Goal: Task Accomplishment & Management: Use online tool/utility

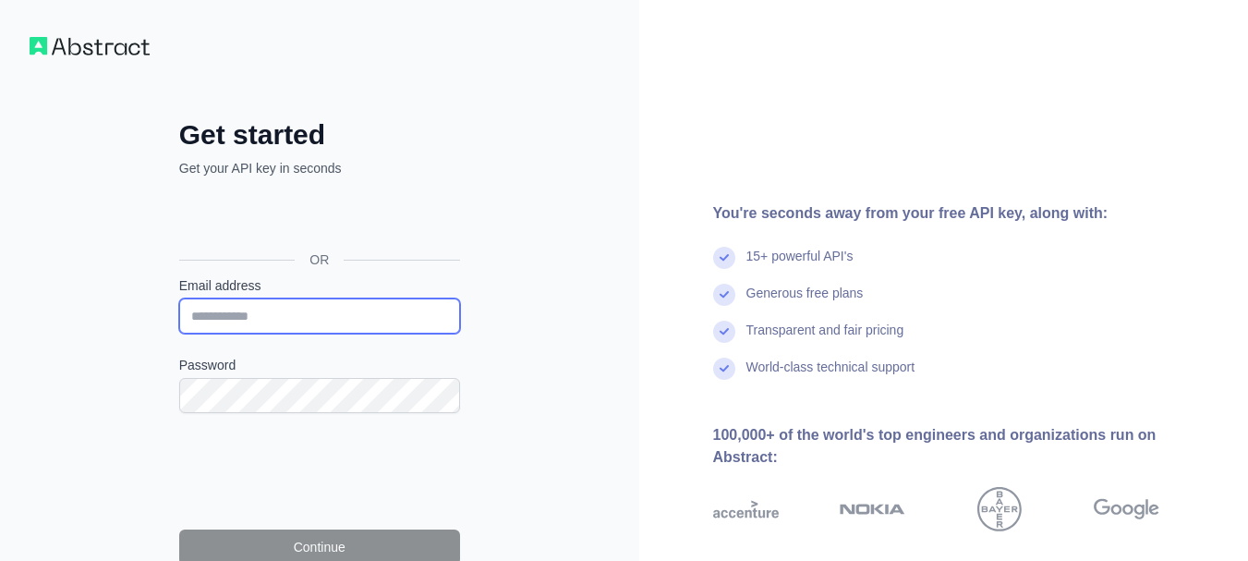
click at [255, 317] on input "Email address" at bounding box center [319, 315] width 281 height 35
type input "**********"
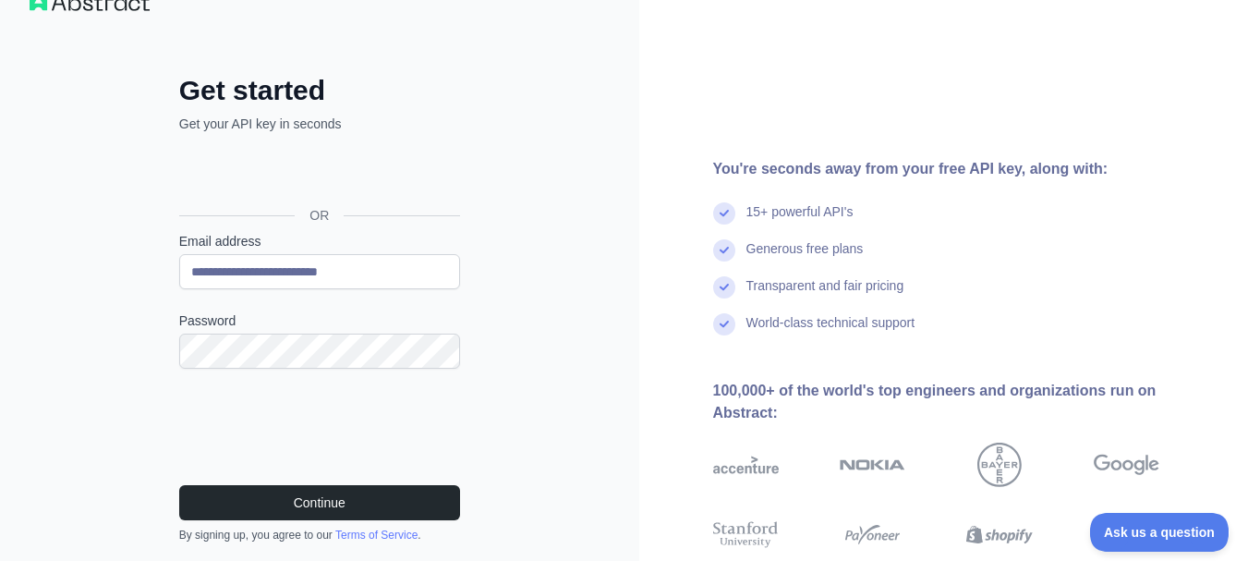
scroll to position [92, 0]
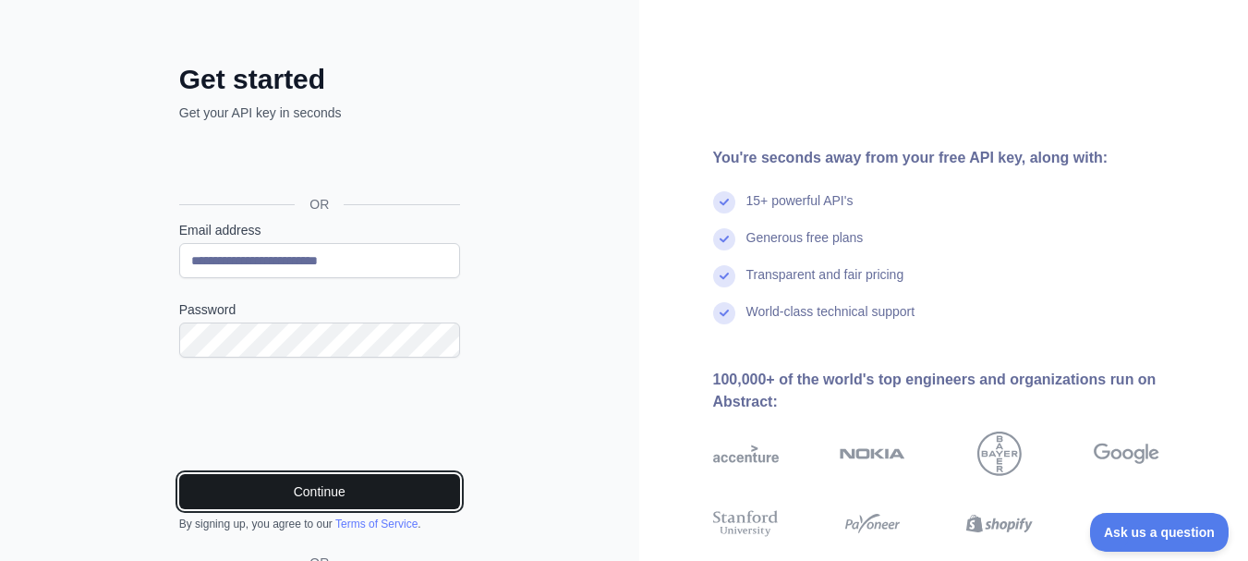
click at [250, 474] on button "Continue" at bounding box center [319, 491] width 281 height 35
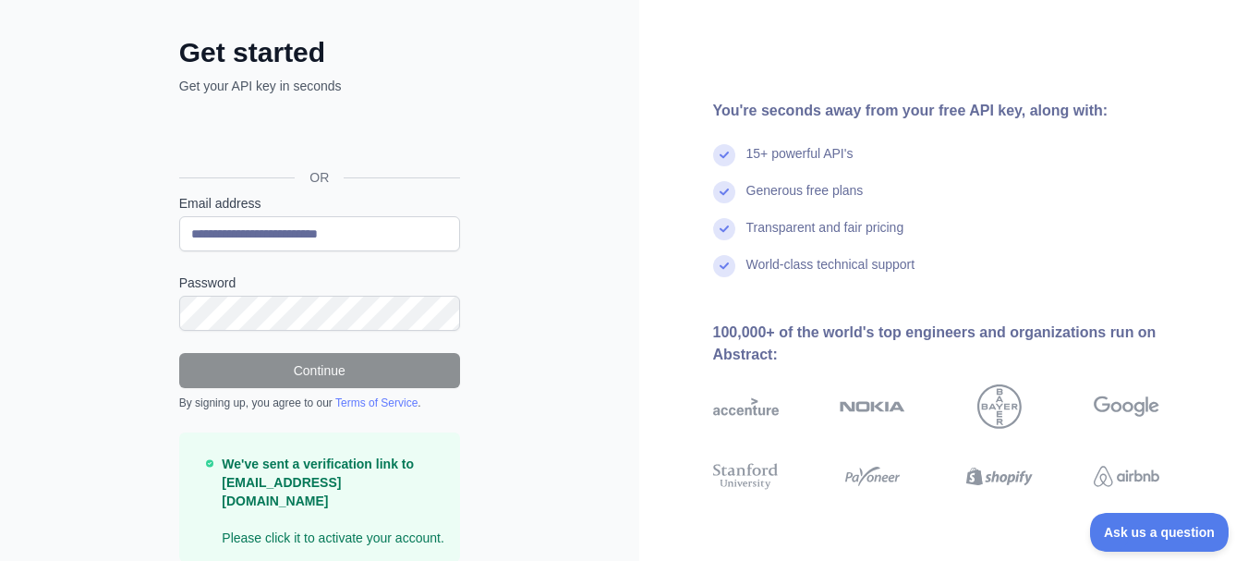
scroll to position [138, 0]
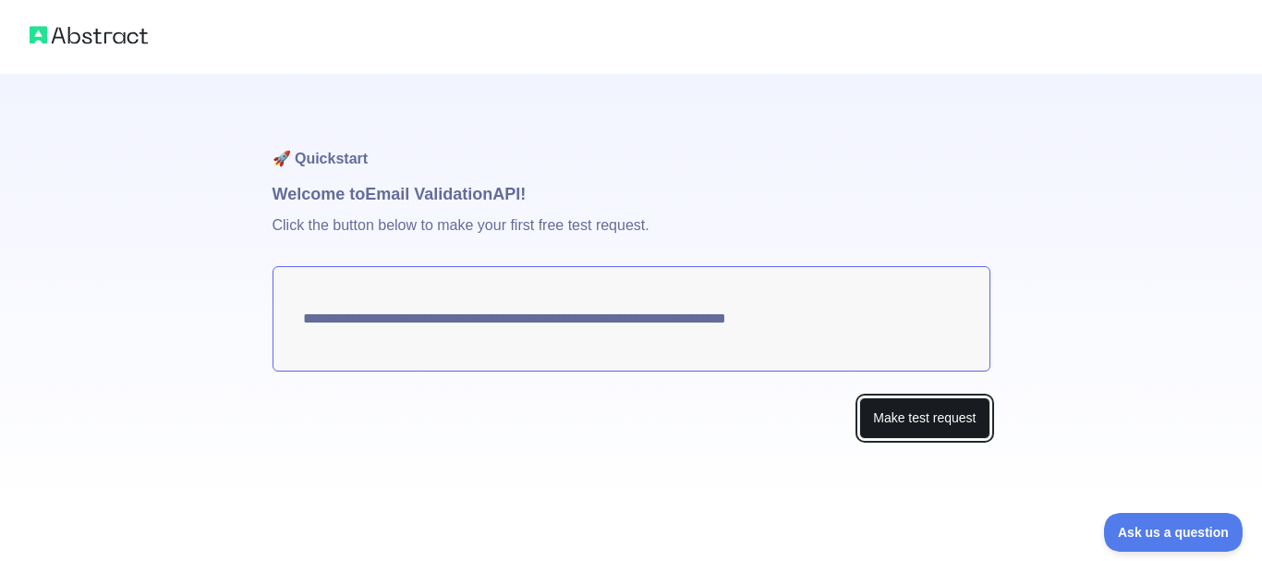
click at [884, 397] on button "Make test request" at bounding box center [924, 418] width 130 height 42
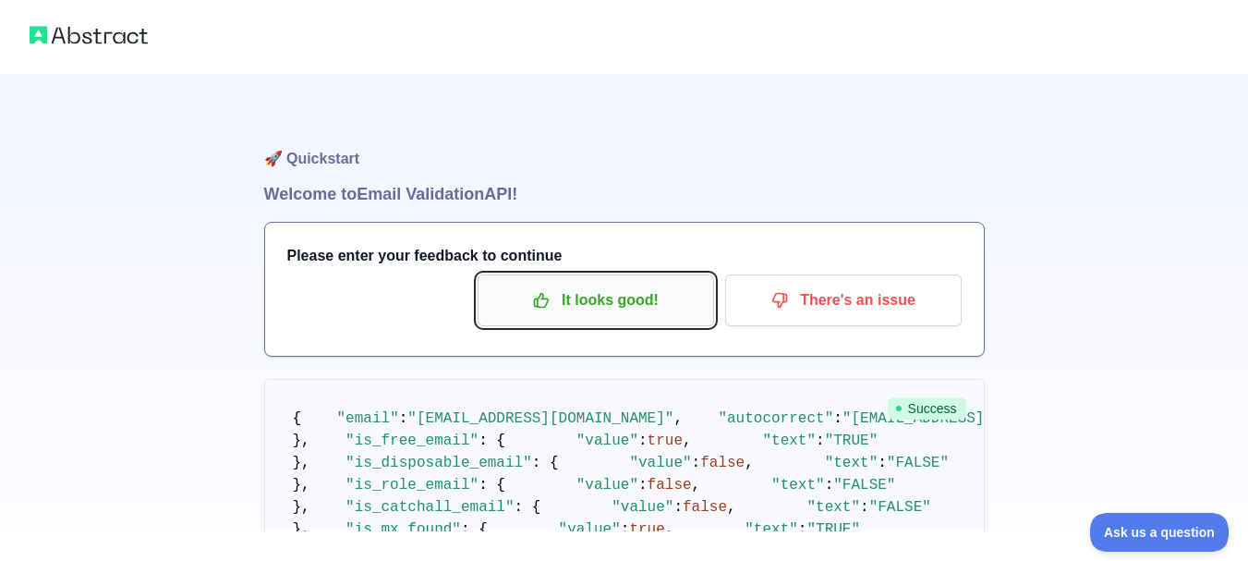
click at [604, 284] on p "It looks good!" at bounding box center [595, 299] width 209 height 31
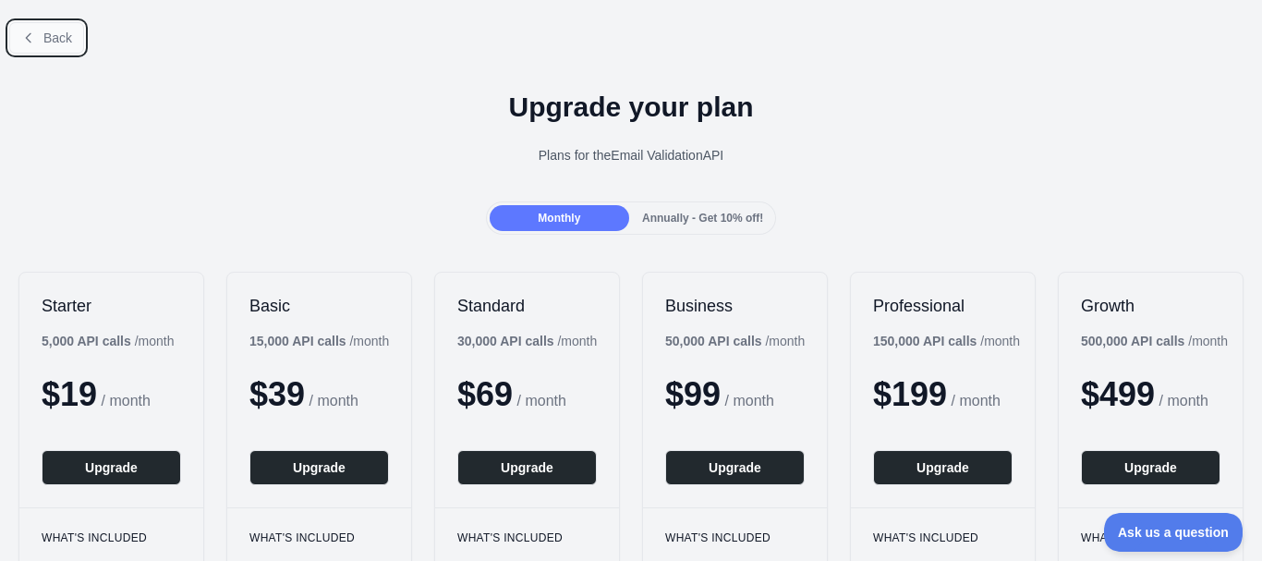
click at [25, 42] on icon at bounding box center [28, 37] width 15 height 15
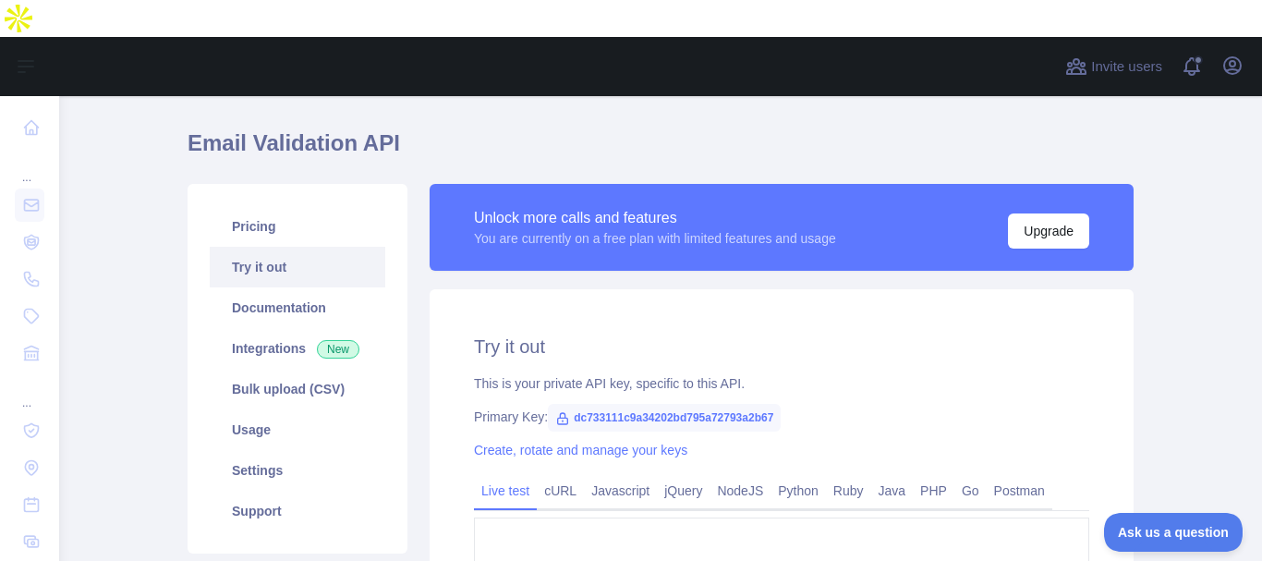
scroll to position [92, 0]
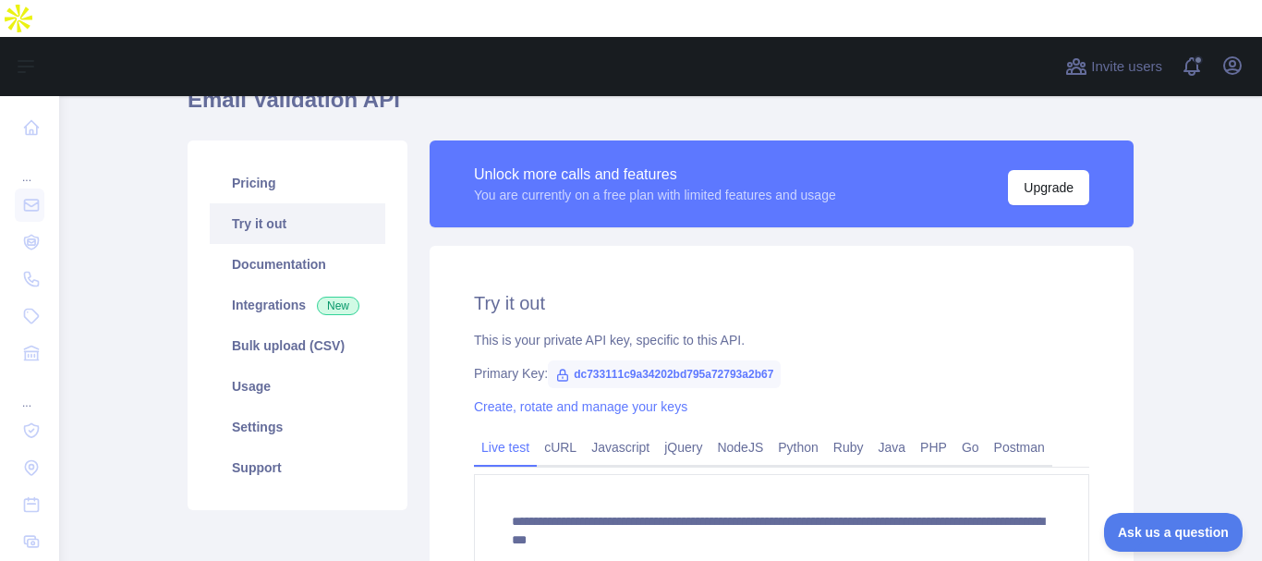
click at [566, 360] on span "dc733111c9a34202bd795a72793a2b67" at bounding box center [664, 374] width 233 height 28
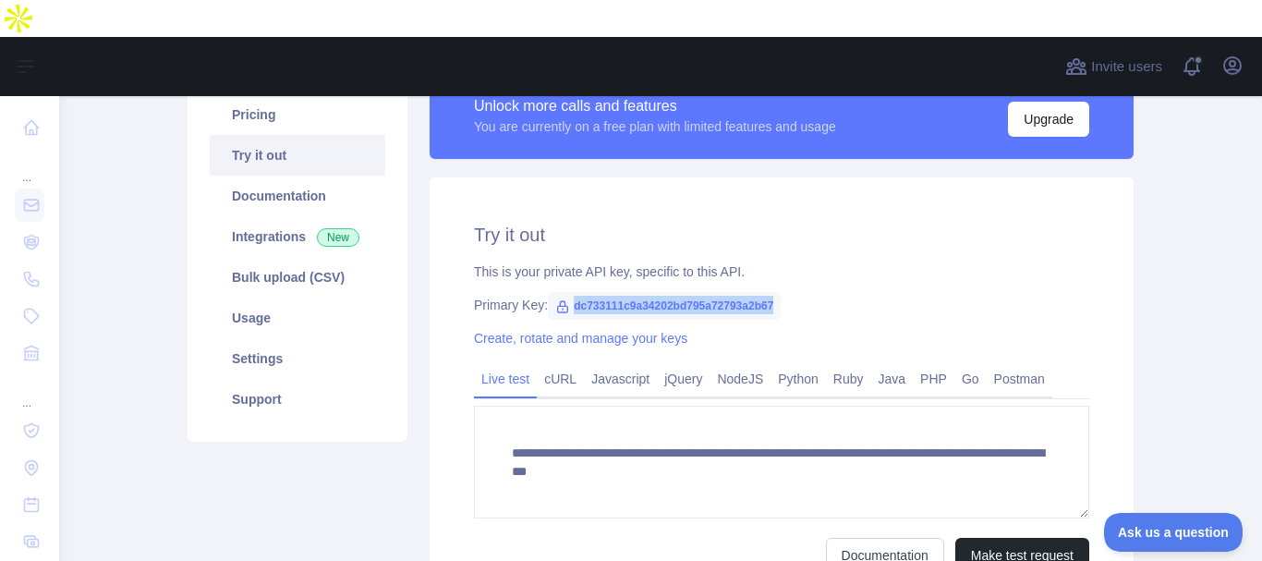
scroll to position [185, 0]
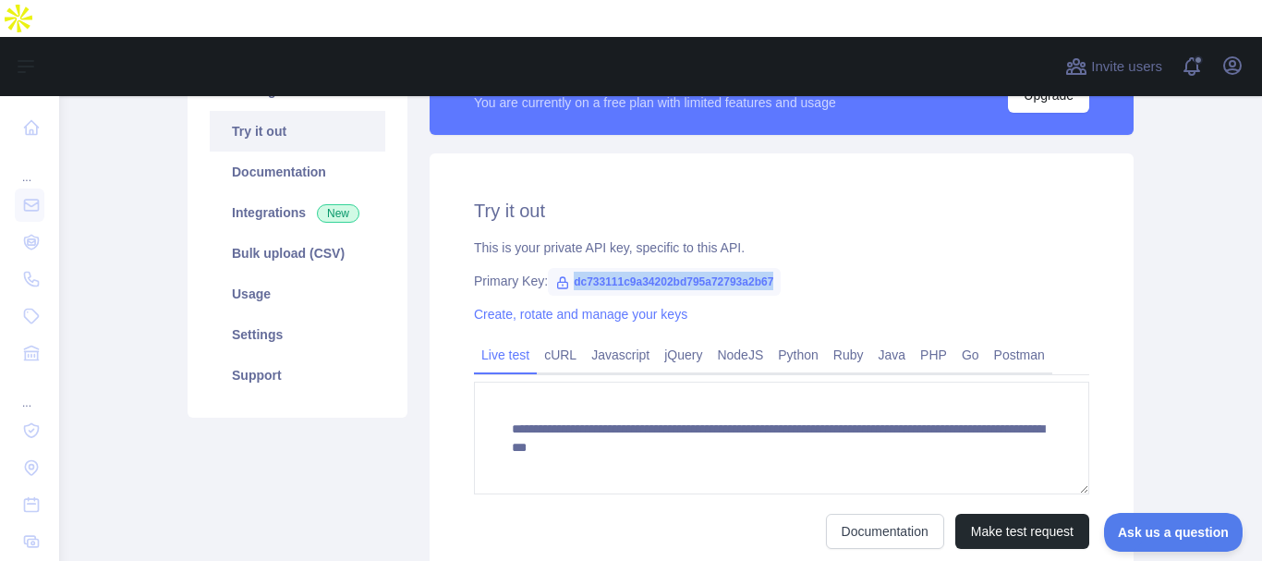
copy span "dc733111c9a34202bd795a72793a2b67"
